Goal: Check status: Check status

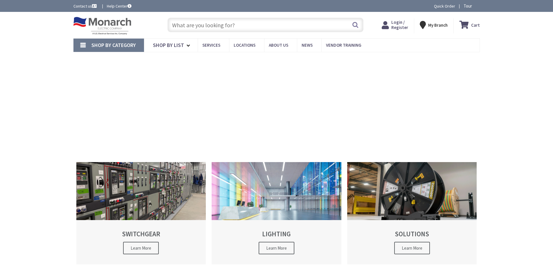
type input "[STREET_ADDRESS]"
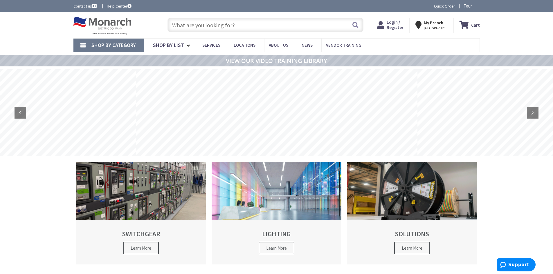
click at [403, 25] on span "Login / Register" at bounding box center [395, 24] width 17 height 11
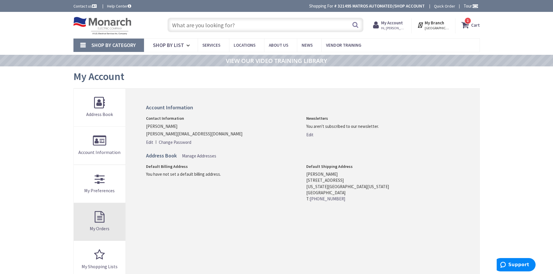
click at [99, 221] on link "My Orders" at bounding box center [100, 222] width 52 height 38
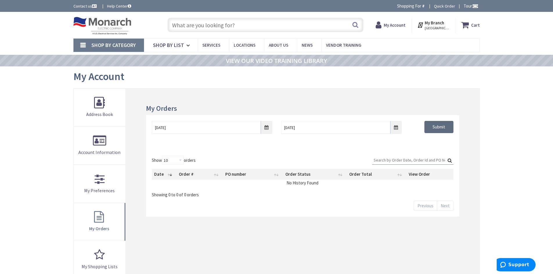
click at [444, 128] on input "Submit" at bounding box center [439, 127] width 29 height 12
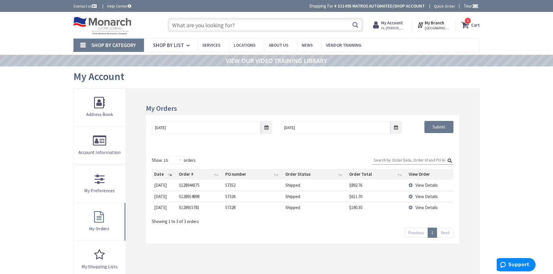
click at [429, 186] on span "View Details" at bounding box center [427, 186] width 22 height 6
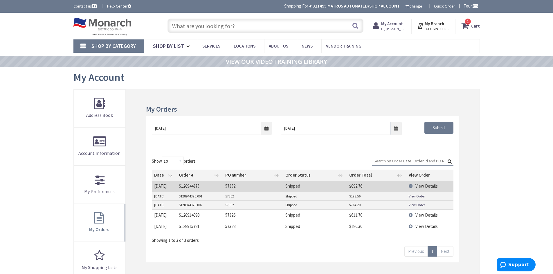
click at [418, 196] on link "View Order" at bounding box center [417, 196] width 16 height 5
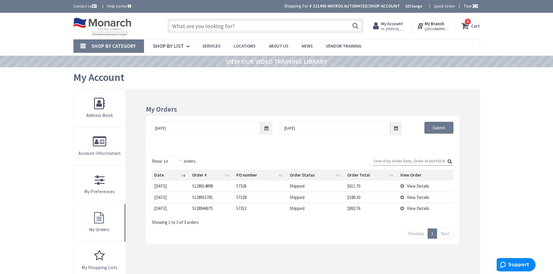
click at [412, 187] on span "View Details" at bounding box center [418, 187] width 22 height 6
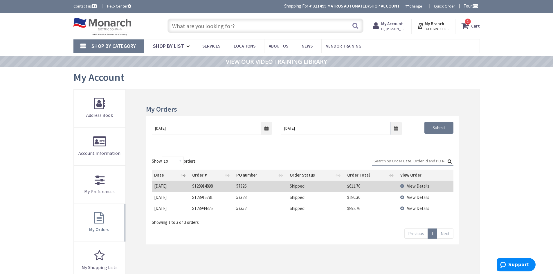
click at [412, 187] on span "View Details" at bounding box center [418, 187] width 22 height 6
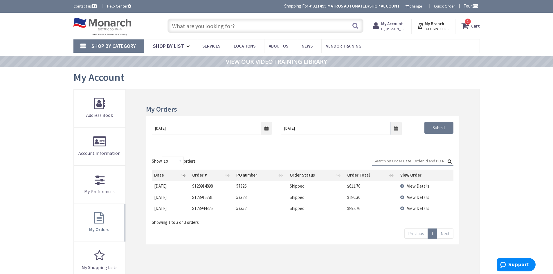
click at [412, 186] on span "View Details" at bounding box center [418, 187] width 22 height 6
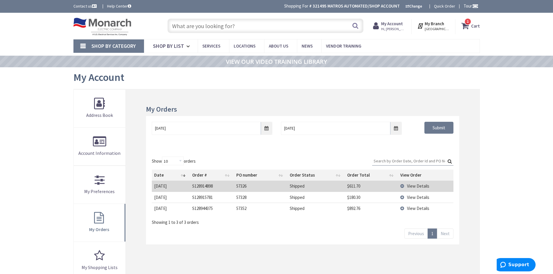
click at [411, 186] on span "View Details" at bounding box center [418, 187] width 22 height 6
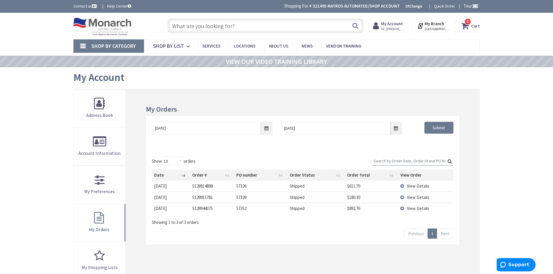
click at [382, 186] on td "$611.70" at bounding box center [371, 186] width 53 height 11
click at [413, 186] on span "View Details" at bounding box center [418, 187] width 22 height 6
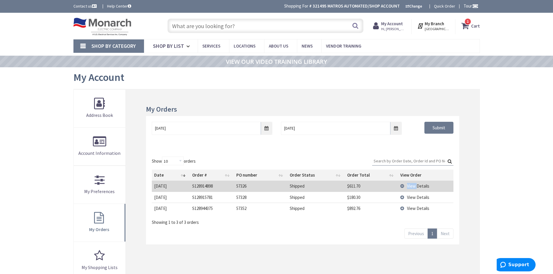
click at [413, 186] on span "View Details" at bounding box center [418, 187] width 22 height 6
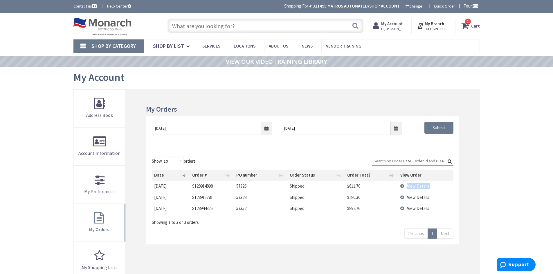
click at [413, 186] on span "View Details" at bounding box center [418, 187] width 22 height 6
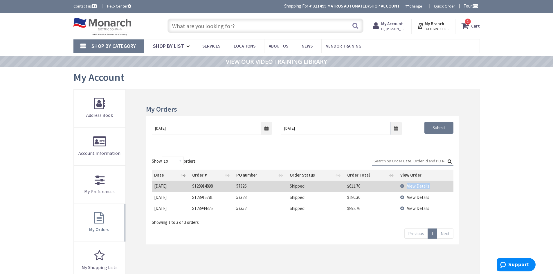
click at [413, 186] on span "View Details" at bounding box center [418, 187] width 22 height 6
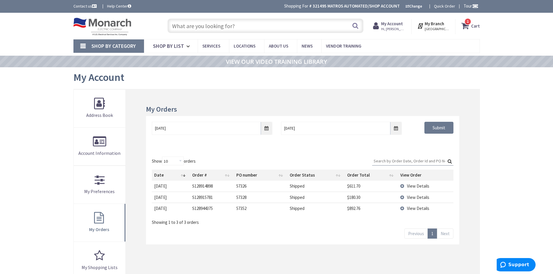
drag, startPoint x: 446, startPoint y: 186, endPoint x: 442, endPoint y: 186, distance: 4.4
click at [446, 186] on td "View Details" at bounding box center [425, 186] width 55 height 11
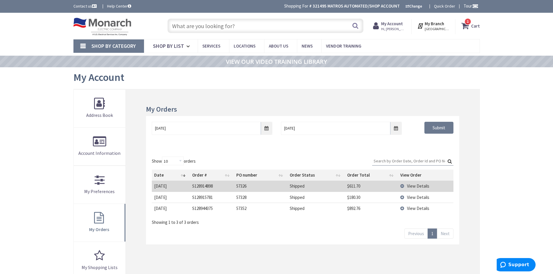
click at [413, 198] on span "View Details" at bounding box center [418, 198] width 22 height 6
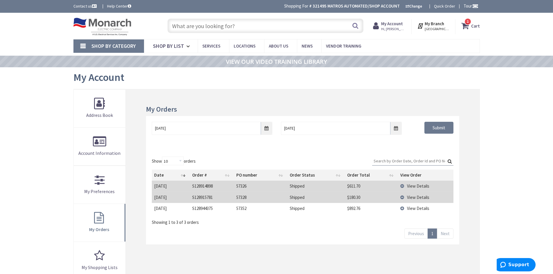
click at [410, 197] on span "View Details" at bounding box center [418, 198] width 22 height 6
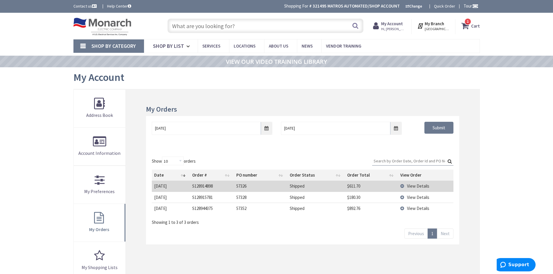
click at [417, 197] on span "View Details" at bounding box center [418, 198] width 22 height 6
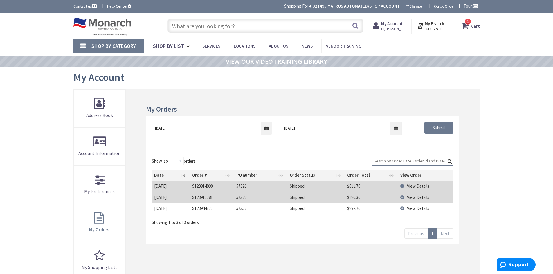
click at [328, 199] on td "Shipped" at bounding box center [315, 197] width 57 height 11
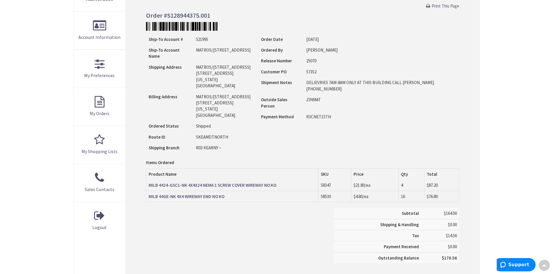
scroll to position [117, 0]
